Goal: Task Accomplishment & Management: Use online tool/utility

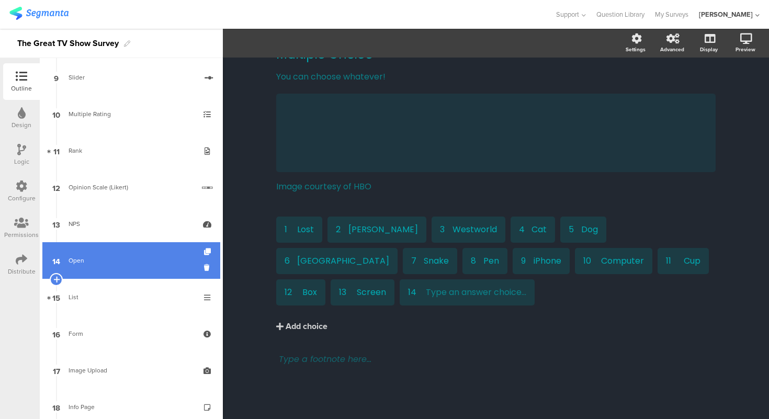
scroll to position [376, 0]
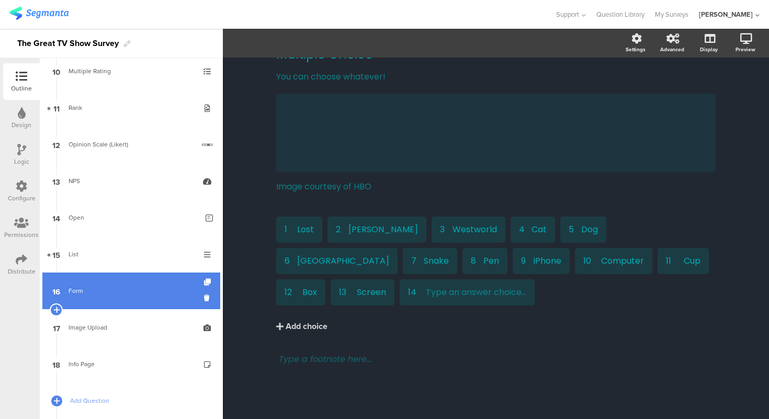
click at [135, 284] on link "16 Form" at bounding box center [131, 290] width 178 height 37
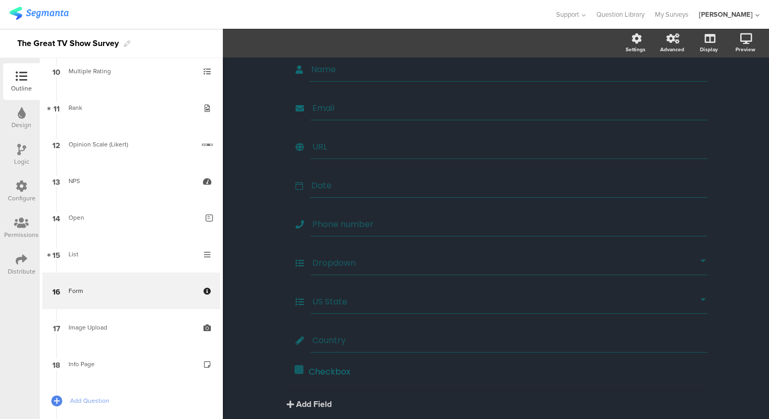
scroll to position [154, 0]
click at [364, 217] on input "Dropdown" at bounding box center [506, 222] width 388 height 13
click at [376, 45] on span "Dropdown Choices" at bounding box center [363, 43] width 71 height 12
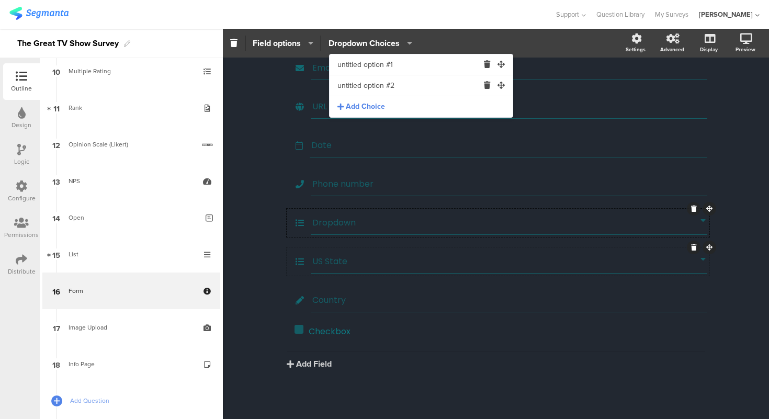
click at [400, 259] on input "US State" at bounding box center [506, 261] width 388 height 13
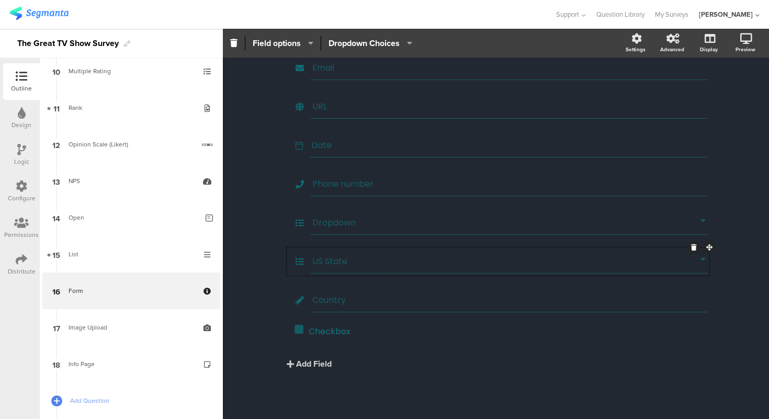
click at [380, 50] on button "Dropdown Choices" at bounding box center [370, 43] width 85 height 22
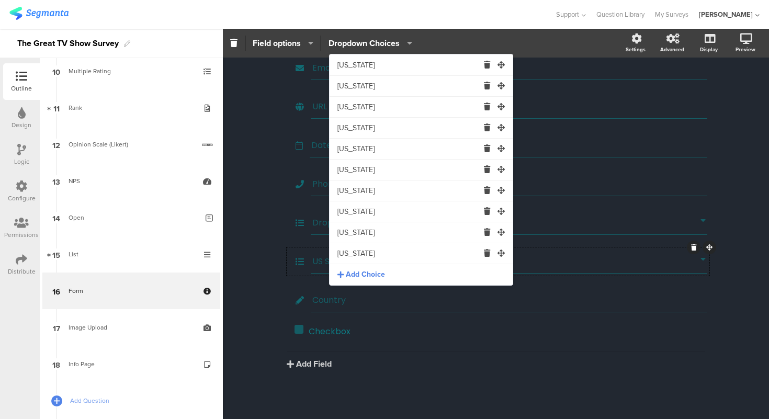
scroll to position [0, 0]
click at [420, 176] on input "Colorado" at bounding box center [407, 169] width 141 height 21
click at [376, 65] on input "Alabama" at bounding box center [407, 64] width 141 height 21
click at [387, 91] on input "Alaska" at bounding box center [407, 85] width 141 height 21
click at [395, 107] on input "Arizona" at bounding box center [407, 106] width 141 height 21
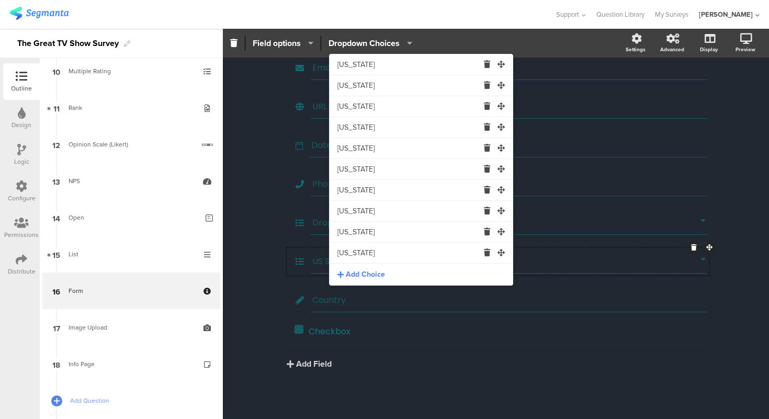
click at [270, 227] on div "Form Form We will never spam you or give your information to anyone else We wil…" at bounding box center [496, 163] width 460 height 521
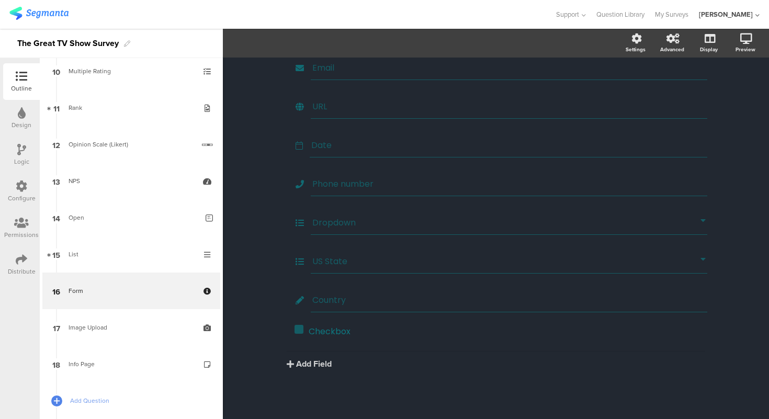
click at [363, 310] on div "Text Name Email URL Date Phone number Dropdown US State Country Checkbox" at bounding box center [495, 172] width 439 height 393
click at [366, 305] on div "Country" at bounding box center [509, 300] width 396 height 24
click at [295, 45] on span "Field options" at bounding box center [277, 43] width 48 height 12
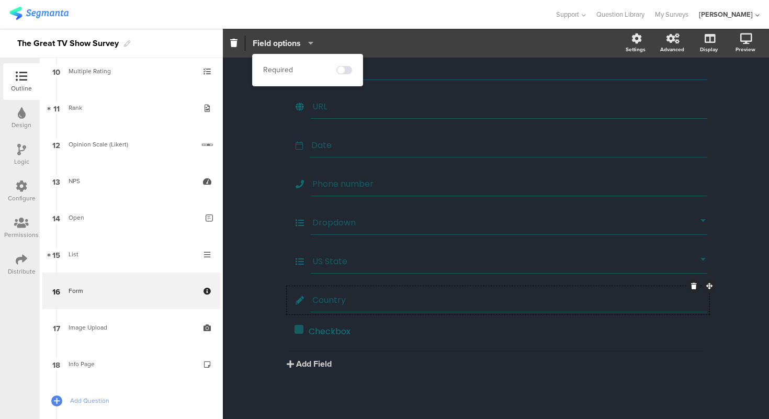
click at [295, 45] on span "Field options" at bounding box center [277, 43] width 48 height 12
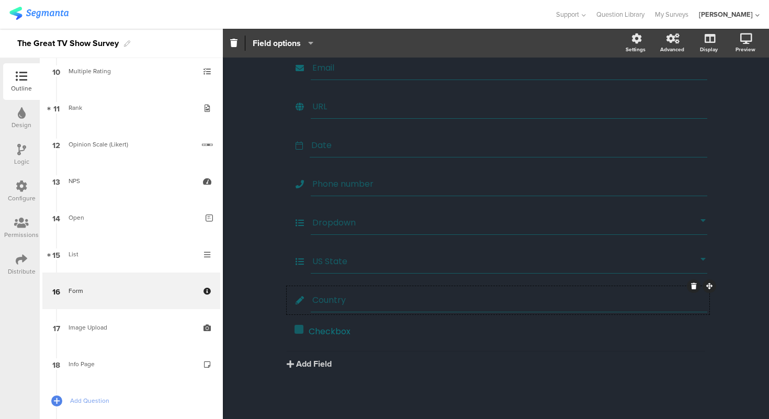
click at [411, 294] on input "Country" at bounding box center [508, 299] width 393 height 13
click at [405, 260] on input "US State" at bounding box center [506, 261] width 388 height 13
click at [363, 40] on span "Dropdown Choices" at bounding box center [363, 43] width 71 height 12
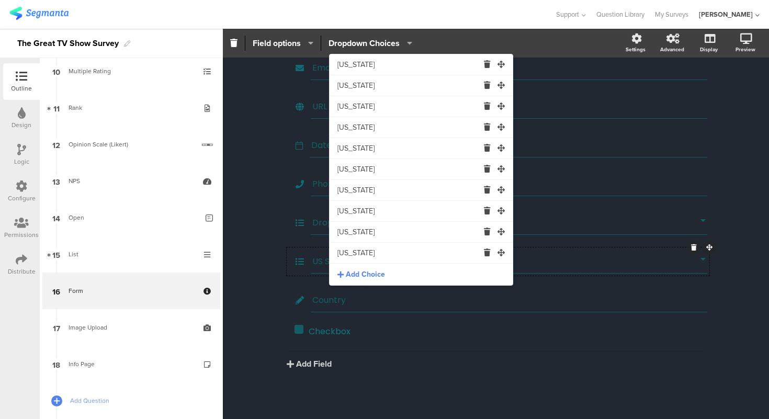
click at [359, 65] on input "Alabama" at bounding box center [407, 64] width 141 height 21
click at [348, 91] on input "Alaska" at bounding box center [407, 85] width 141 height 21
click at [348, 109] on input "Arizona" at bounding box center [407, 106] width 141 height 21
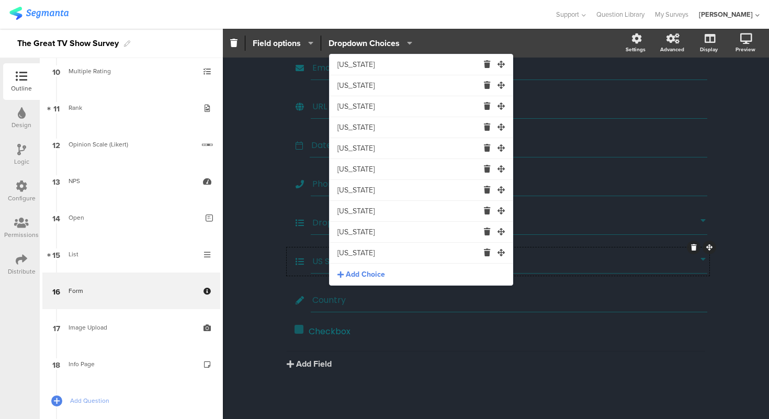
click at [348, 109] on input "Arizona" at bounding box center [407, 106] width 141 height 21
click at [350, 130] on input "Arkansas" at bounding box center [407, 127] width 141 height 21
click at [348, 151] on input "California" at bounding box center [407, 148] width 141 height 21
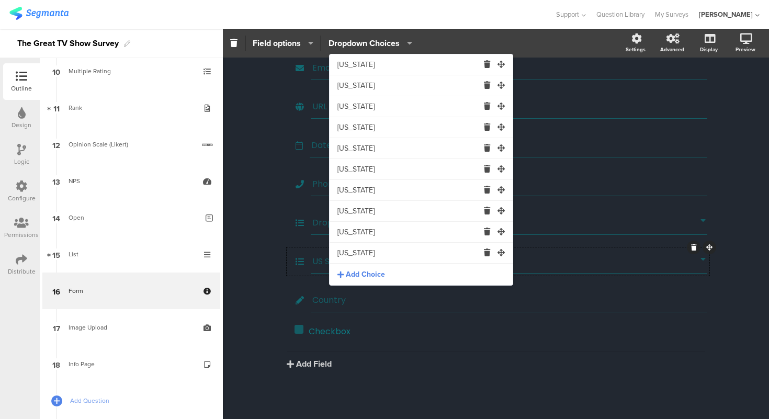
click at [353, 172] on input "Colorado" at bounding box center [407, 169] width 141 height 21
click at [353, 194] on input "Connecticut" at bounding box center [407, 190] width 141 height 21
click at [347, 213] on input "Delaware" at bounding box center [407, 211] width 141 height 21
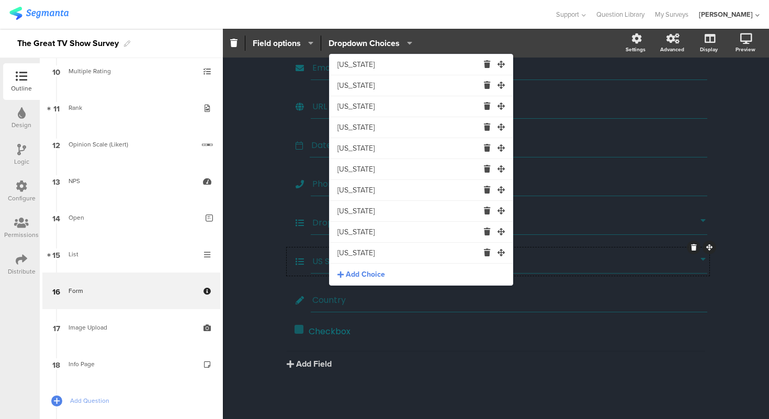
click at [347, 213] on input "Delaware" at bounding box center [407, 211] width 141 height 21
click at [349, 232] on input "Florida" at bounding box center [407, 232] width 141 height 21
click at [346, 255] on input "Georgia" at bounding box center [407, 253] width 141 height 21
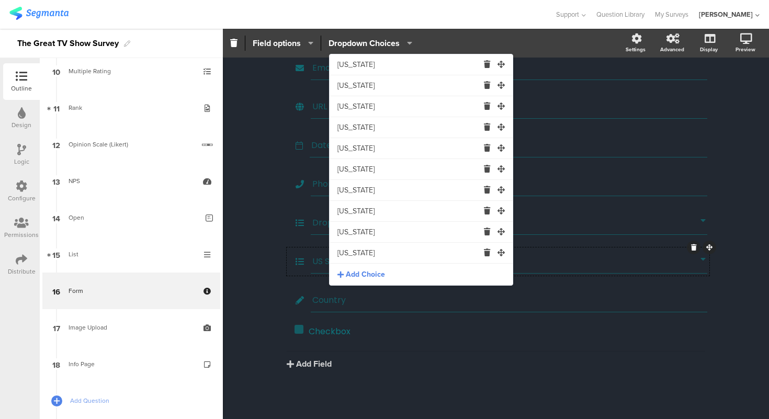
click at [254, 202] on div "Form Form We will never spam you or give your information to anyone else We wil…" at bounding box center [496, 163] width 546 height 521
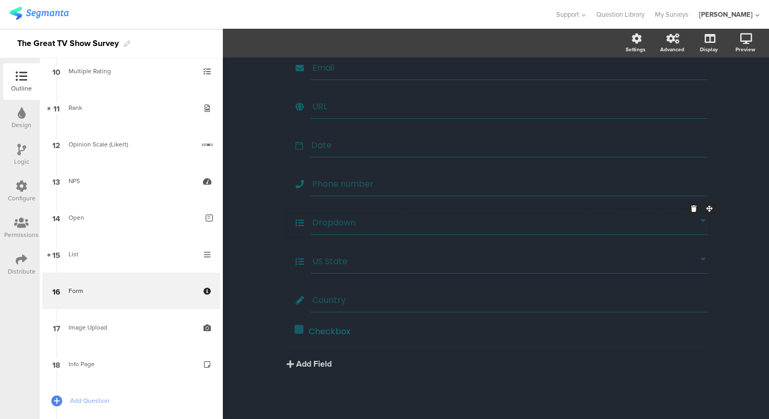
click at [335, 217] on input "Dropdown" at bounding box center [506, 222] width 388 height 13
click at [374, 41] on span "Dropdown Choices" at bounding box center [363, 43] width 71 height 12
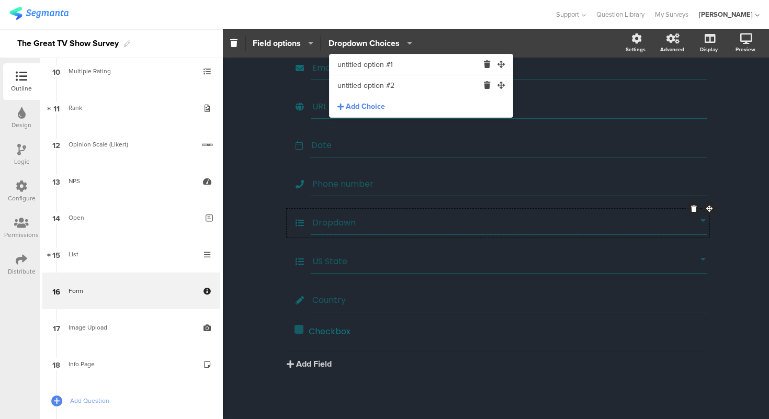
click at [265, 108] on div "Form Form We will never spam you or give your information to anyone else We wil…" at bounding box center [496, 163] width 546 height 521
